Goal: Task Accomplishment & Management: Use online tool/utility

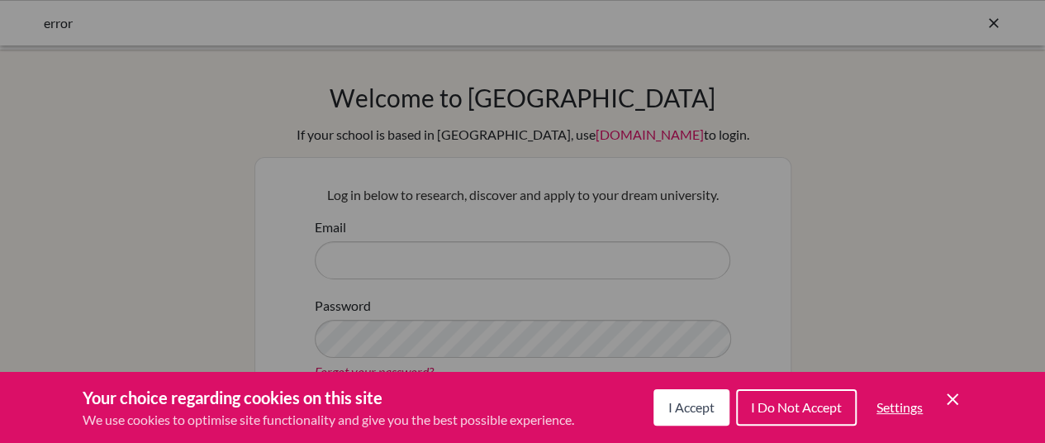
click at [679, 401] on span "I Accept" at bounding box center [691, 407] width 46 height 16
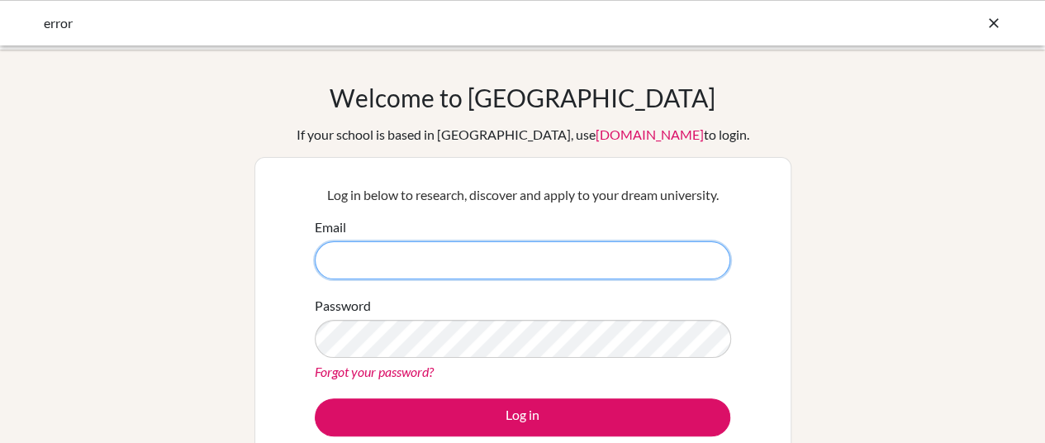
click at [350, 272] on input "Email" at bounding box center [522, 260] width 415 height 38
drag, startPoint x: 475, startPoint y: 260, endPoint x: 407, endPoint y: 274, distance: 69.2
click at [407, 274] on input "marcia.vicentini@gmail.com" at bounding box center [522, 260] width 415 height 38
type input "[PERSON_NAME][EMAIL_ADDRESS][DOMAIN_NAME]"
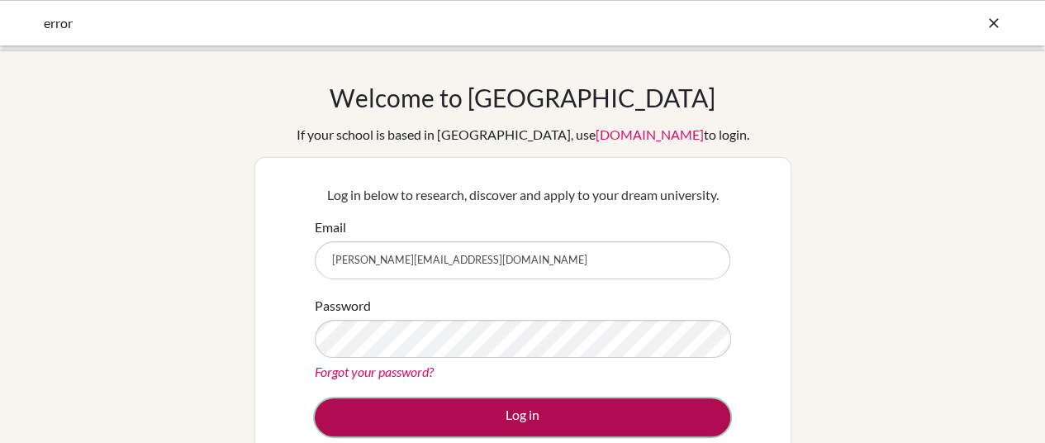
click at [514, 423] on button "Log in" at bounding box center [522, 417] width 415 height 38
click at [546, 410] on button "Log in" at bounding box center [522, 417] width 415 height 38
click at [505, 420] on button "Log in" at bounding box center [522, 417] width 415 height 38
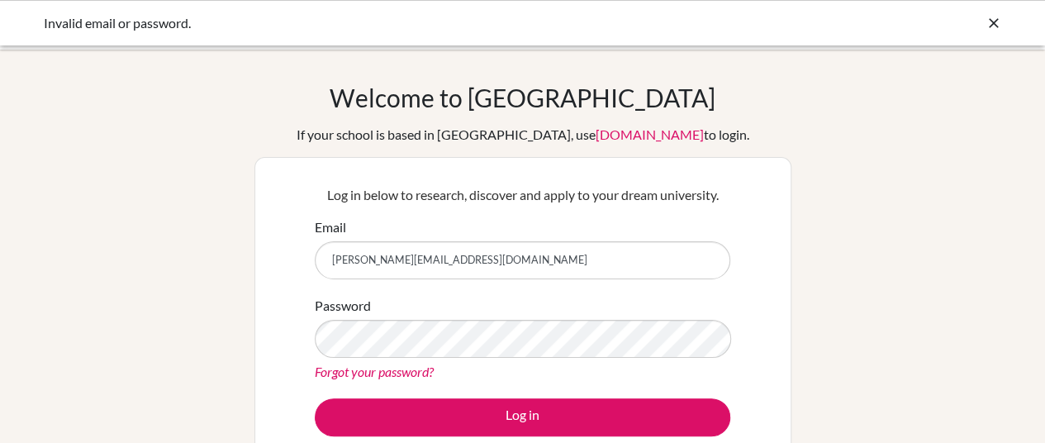
click at [382, 371] on link "Forgot your password?" at bounding box center [374, 371] width 119 height 16
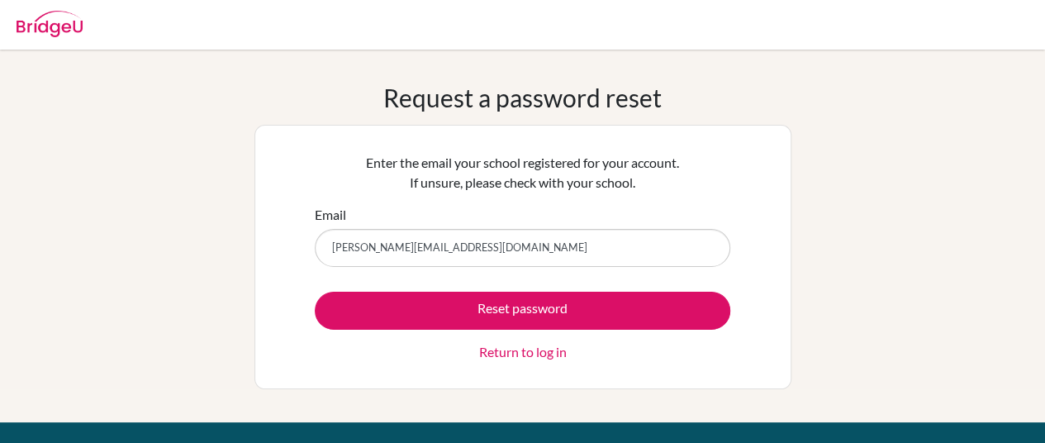
drag, startPoint x: 478, startPoint y: 255, endPoint x: 410, endPoint y: 246, distance: 69.2
click at [410, 246] on input "[PERSON_NAME][EMAIL_ADDRESS][DOMAIN_NAME]" at bounding box center [522, 248] width 415 height 38
type input "[PERSON_NAME][EMAIL_ADDRESS][DOMAIN_NAME]"
drag, startPoint x: 494, startPoint y: 252, endPoint x: 76, endPoint y: 63, distance: 458.7
click at [463, 229] on input "[PERSON_NAME][EMAIL_ADDRESS][DOMAIN_NAME]" at bounding box center [522, 248] width 415 height 38
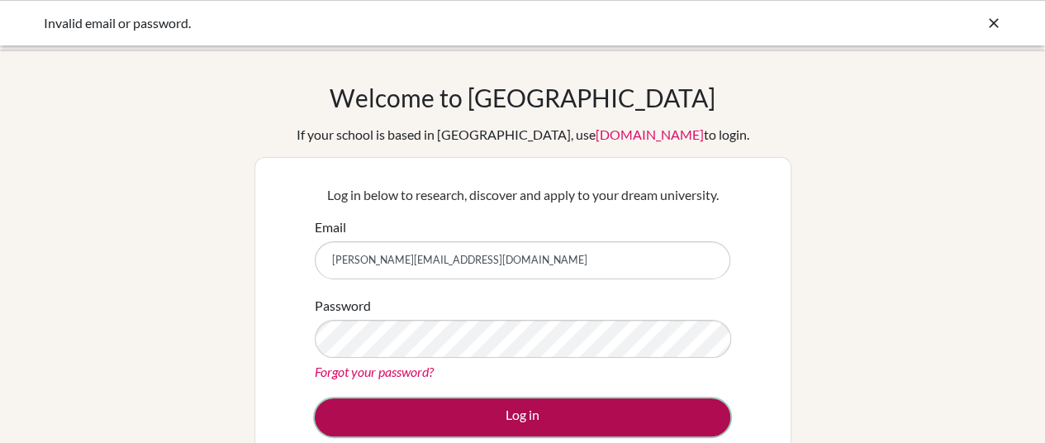
click at [510, 411] on button "Log in" at bounding box center [522, 417] width 415 height 38
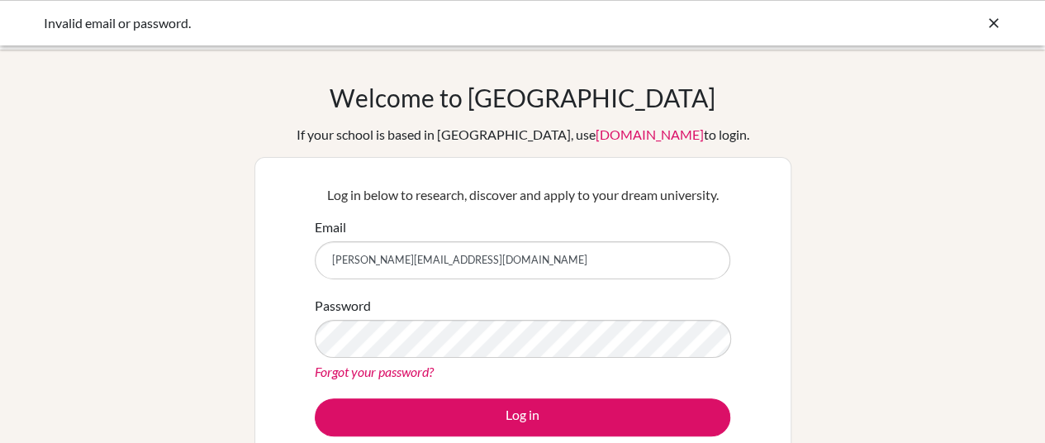
click at [367, 263] on input "marcia.vicentini@earj.com.br" at bounding box center [522, 260] width 415 height 38
drag, startPoint x: 365, startPoint y: 262, endPoint x: 337, endPoint y: 267, distance: 28.5
click at [337, 267] on input "marcia.vicentini@earj.com.br" at bounding box center [522, 260] width 415 height 38
type input "mvicentini@earj.com.br"
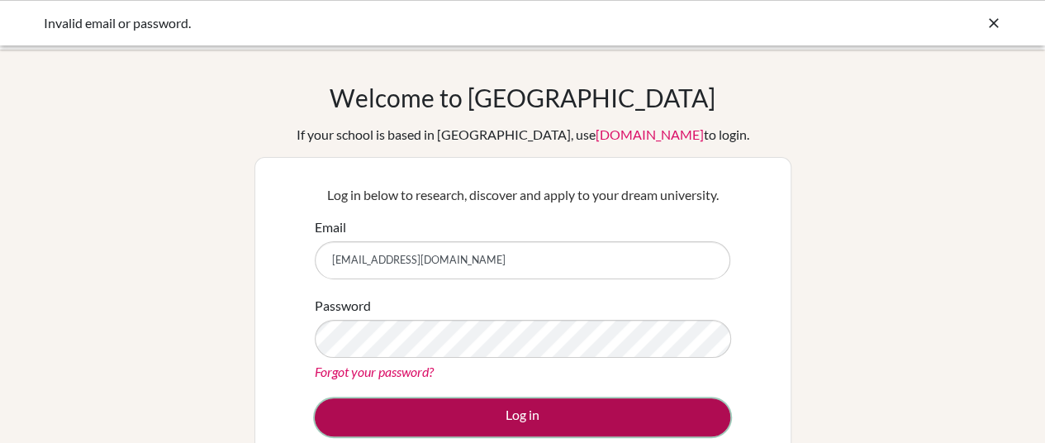
click at [510, 410] on button "Log in" at bounding box center [522, 417] width 415 height 38
click at [599, 414] on button "Log in" at bounding box center [522, 417] width 415 height 38
click at [500, 415] on button "Log in" at bounding box center [522, 417] width 415 height 38
click at [448, 411] on button "Log in" at bounding box center [522, 417] width 415 height 38
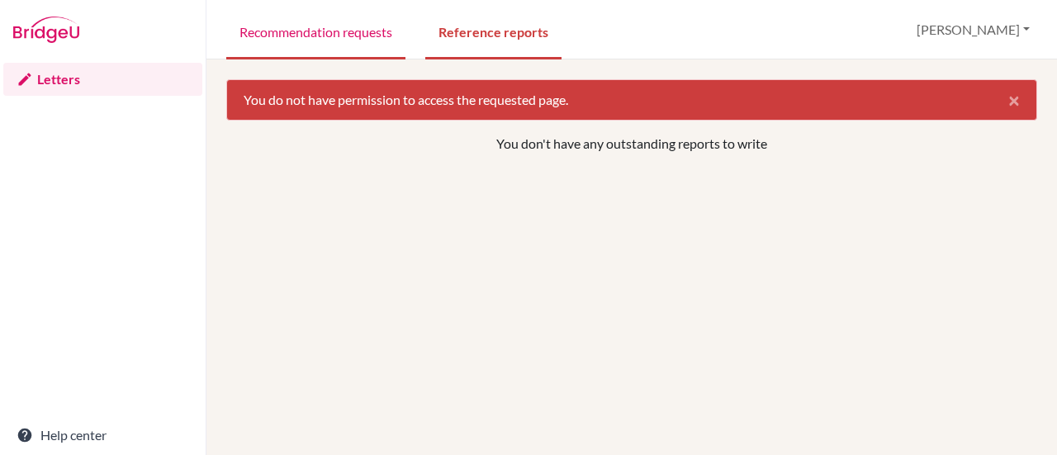
click at [317, 27] on link "Recommendation requests" at bounding box center [315, 30] width 179 height 57
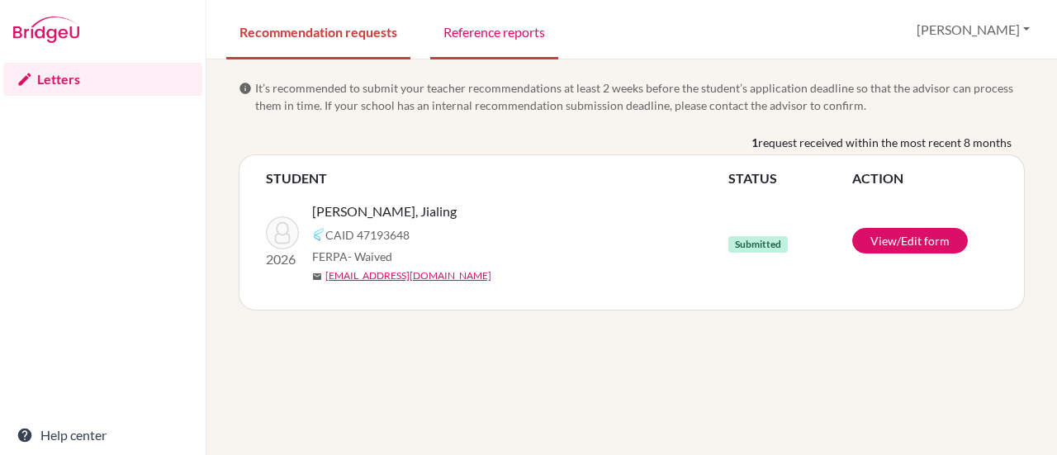
click at [498, 31] on link "Reference reports" at bounding box center [494, 30] width 128 height 57
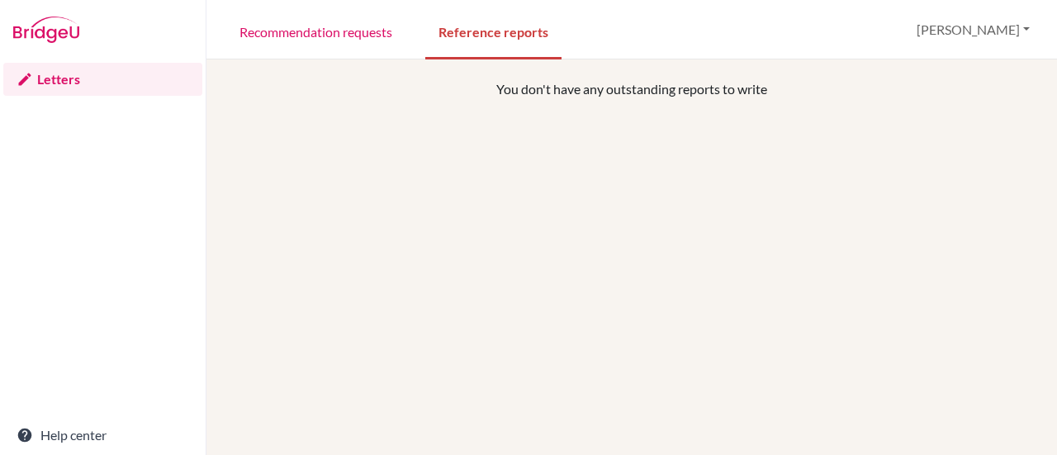
click at [61, 74] on link "Letters" at bounding box center [102, 79] width 199 height 33
click at [362, 31] on link "Recommendation requests" at bounding box center [315, 30] width 179 height 57
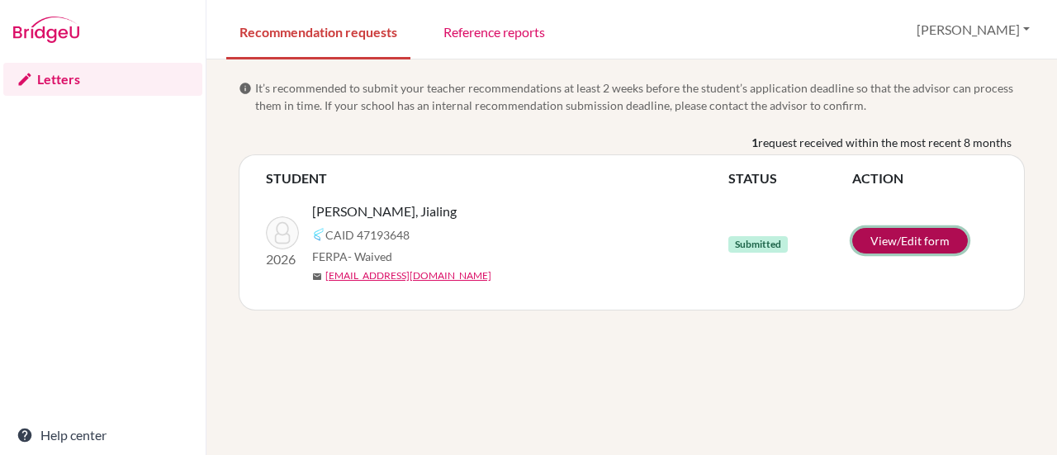
click at [914, 239] on link "View/Edit form" at bounding box center [910, 241] width 116 height 26
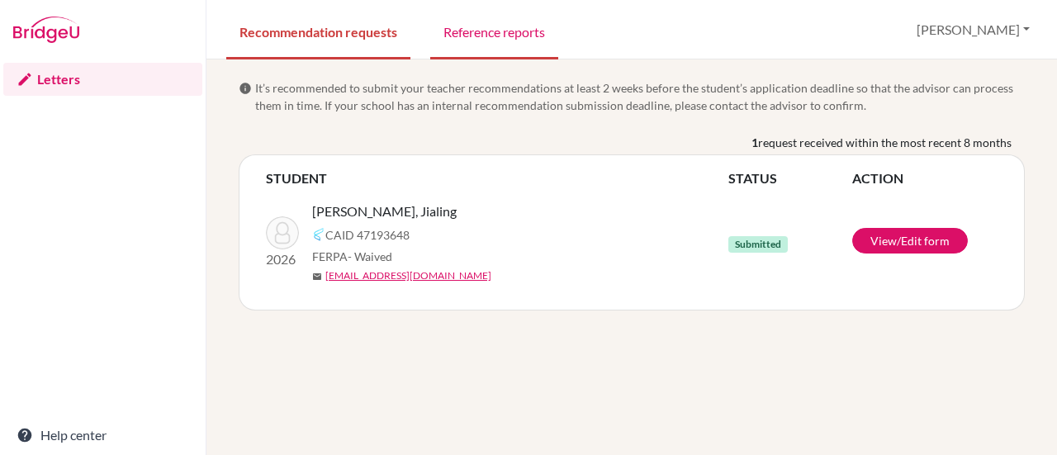
click at [498, 29] on link "Reference reports" at bounding box center [494, 30] width 128 height 57
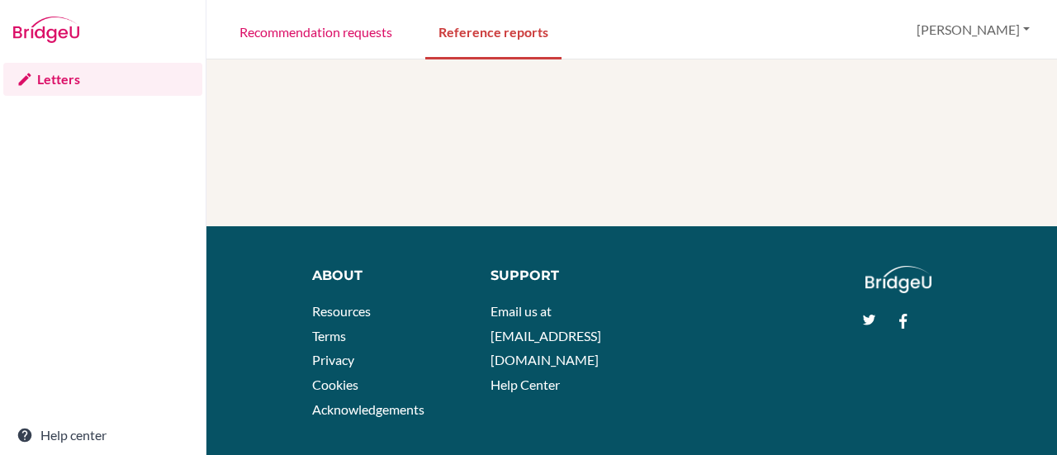
scroll to position [354, 0]
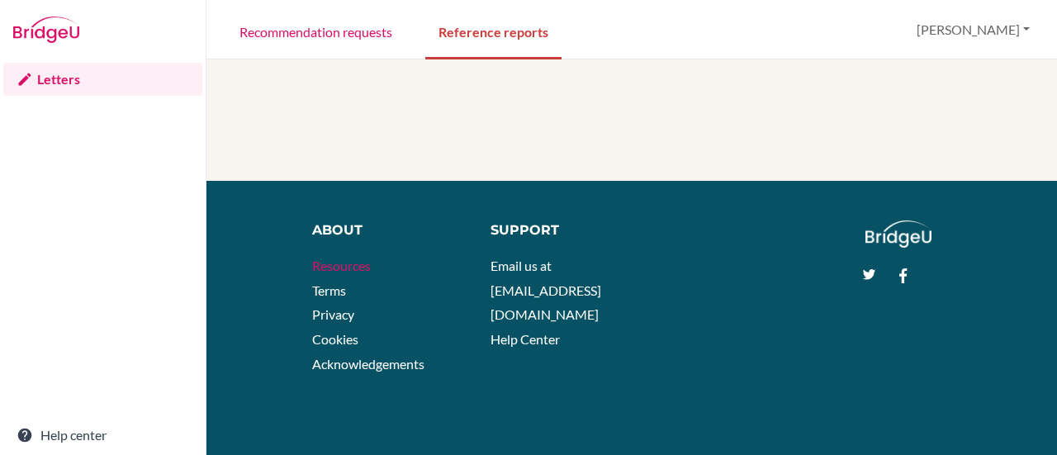
click at [345, 265] on link "Resources" at bounding box center [341, 266] width 59 height 16
